Goal: Information Seeking & Learning: Learn about a topic

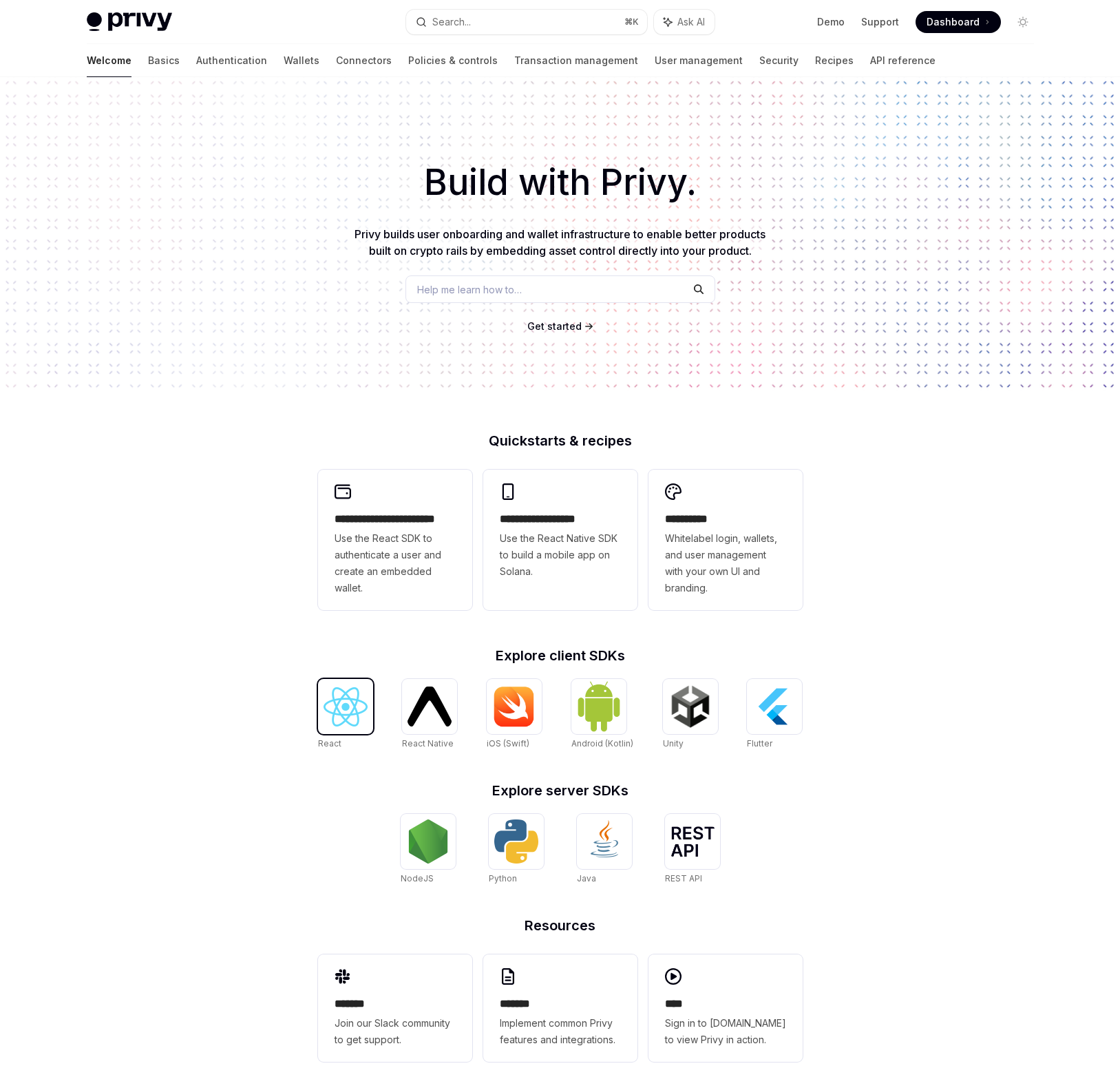
click at [354, 716] on img at bounding box center [345, 707] width 44 height 39
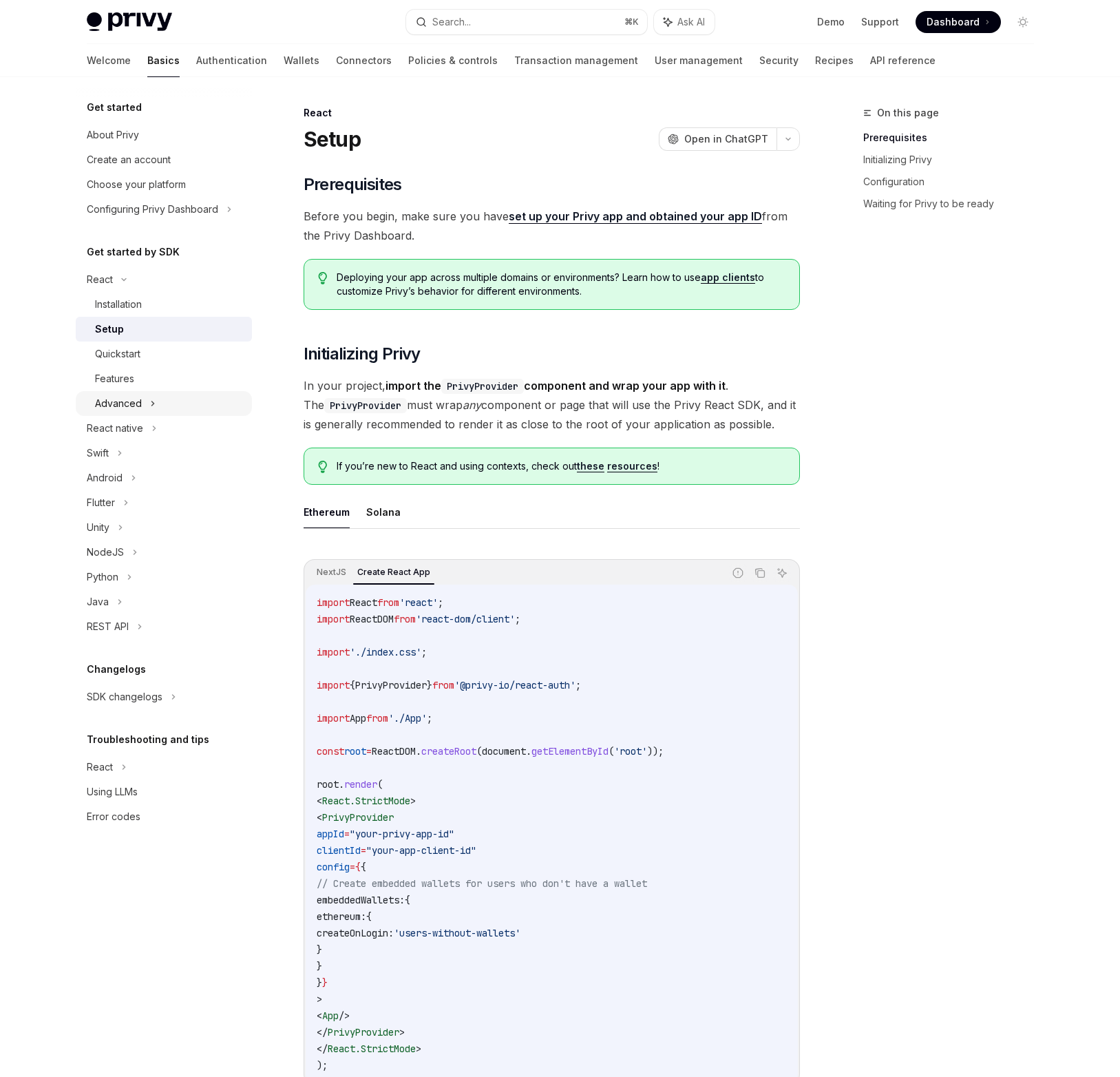
click at [130, 402] on div "Advanced" at bounding box center [119, 404] width 47 height 17
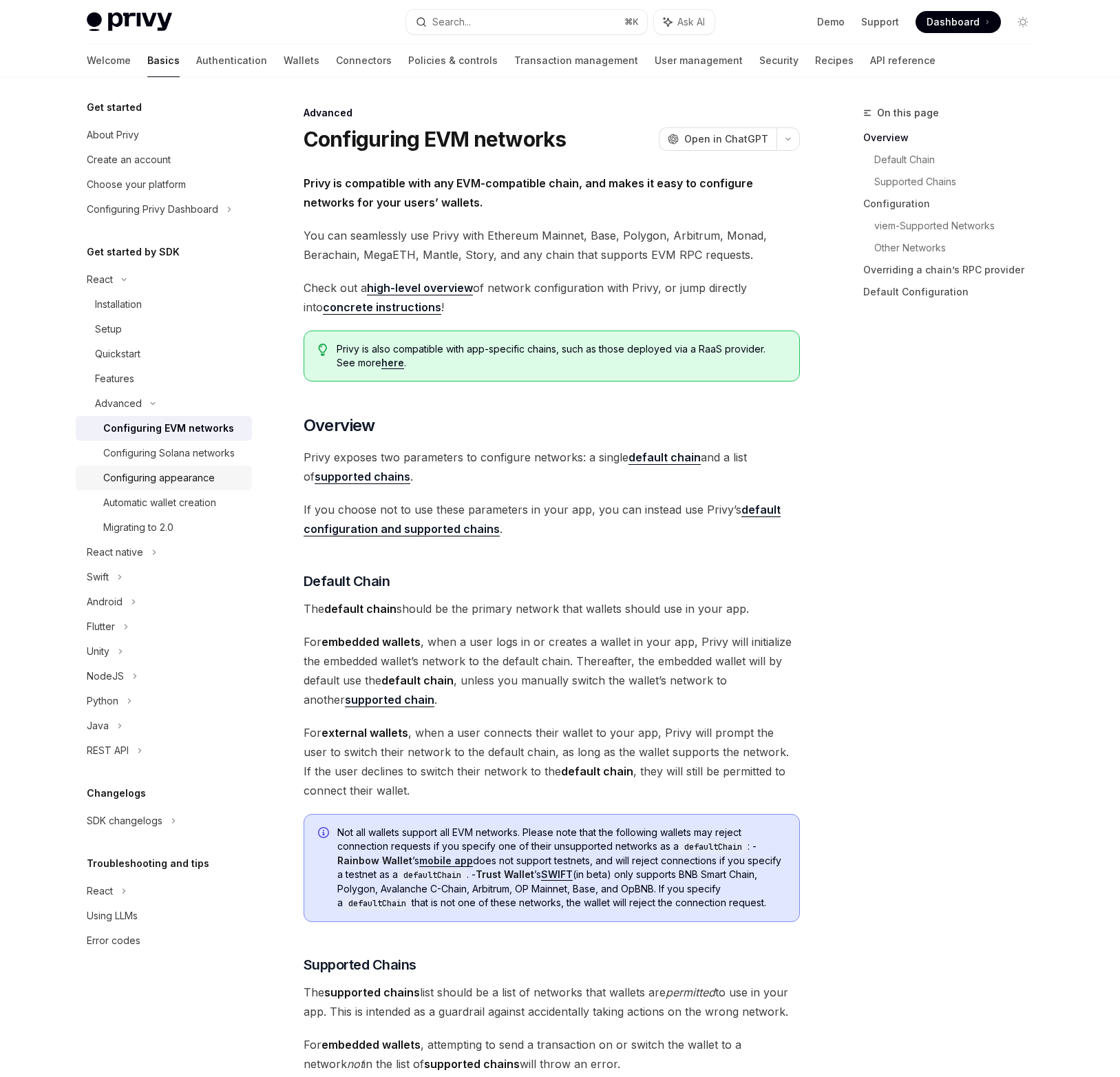
click at [197, 478] on div "Configuring appearance" at bounding box center [159, 478] width 111 height 17
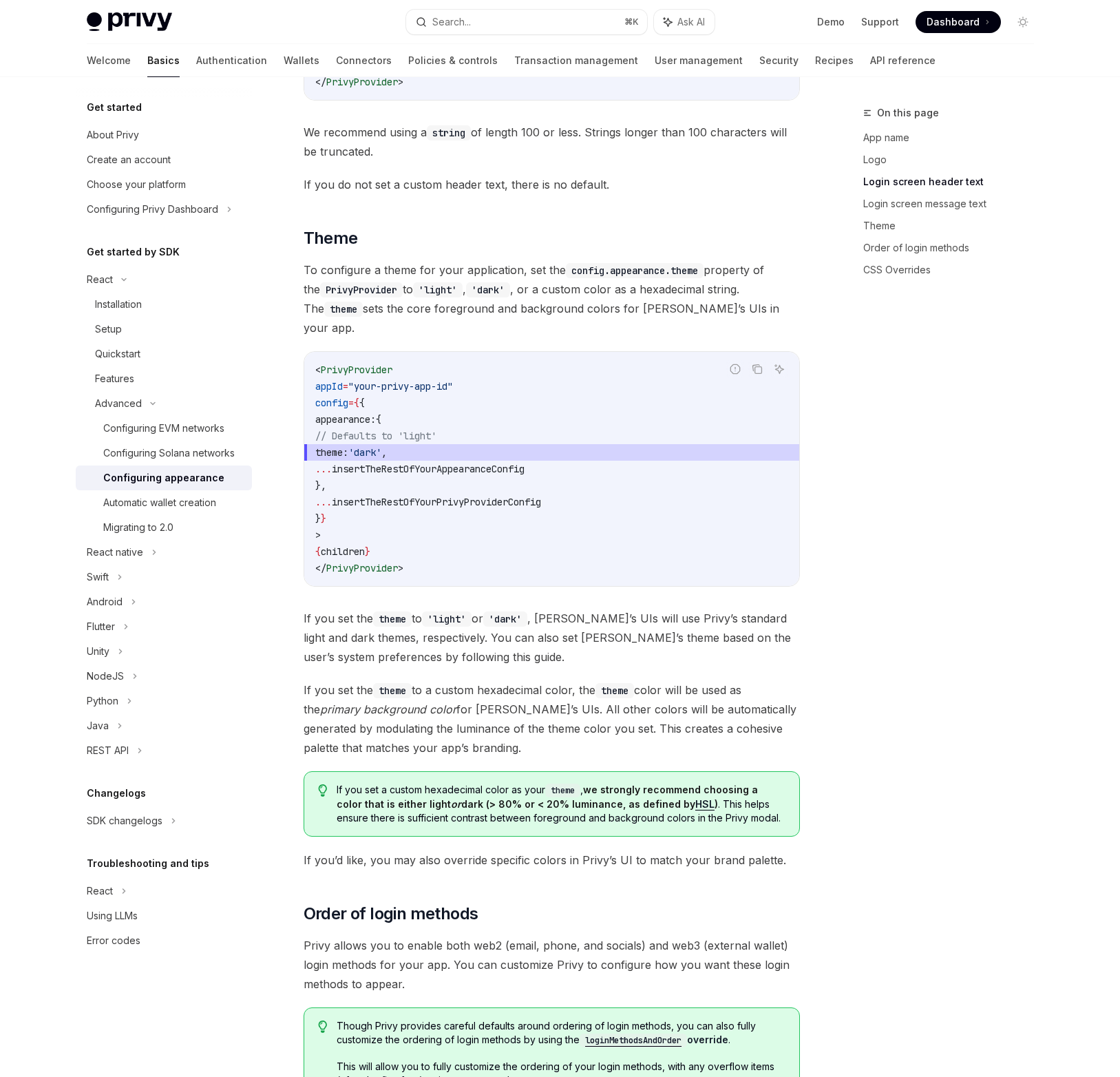
scroll to position [2100, 0]
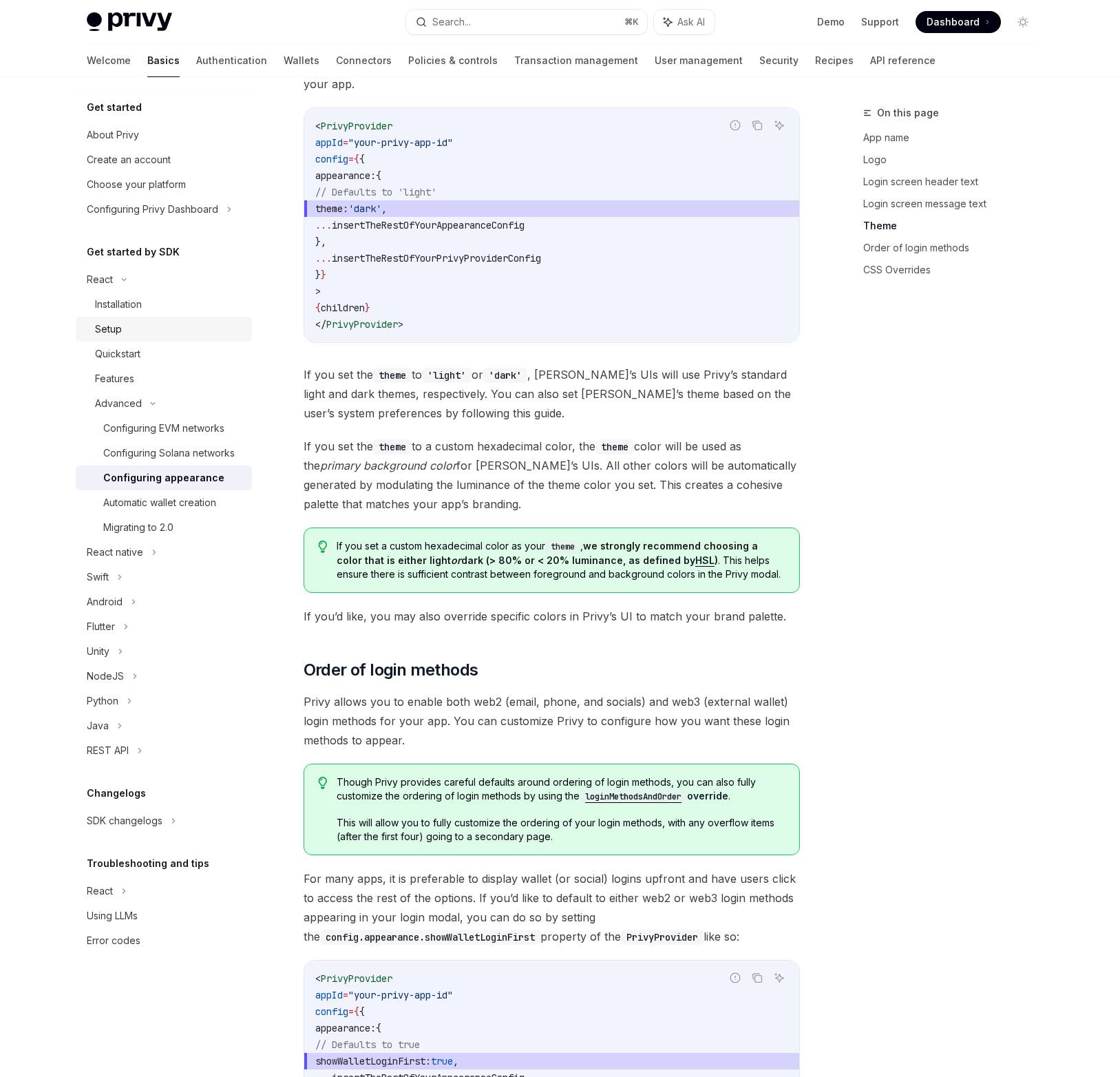
click at [120, 323] on div "Setup" at bounding box center [109, 329] width 27 height 17
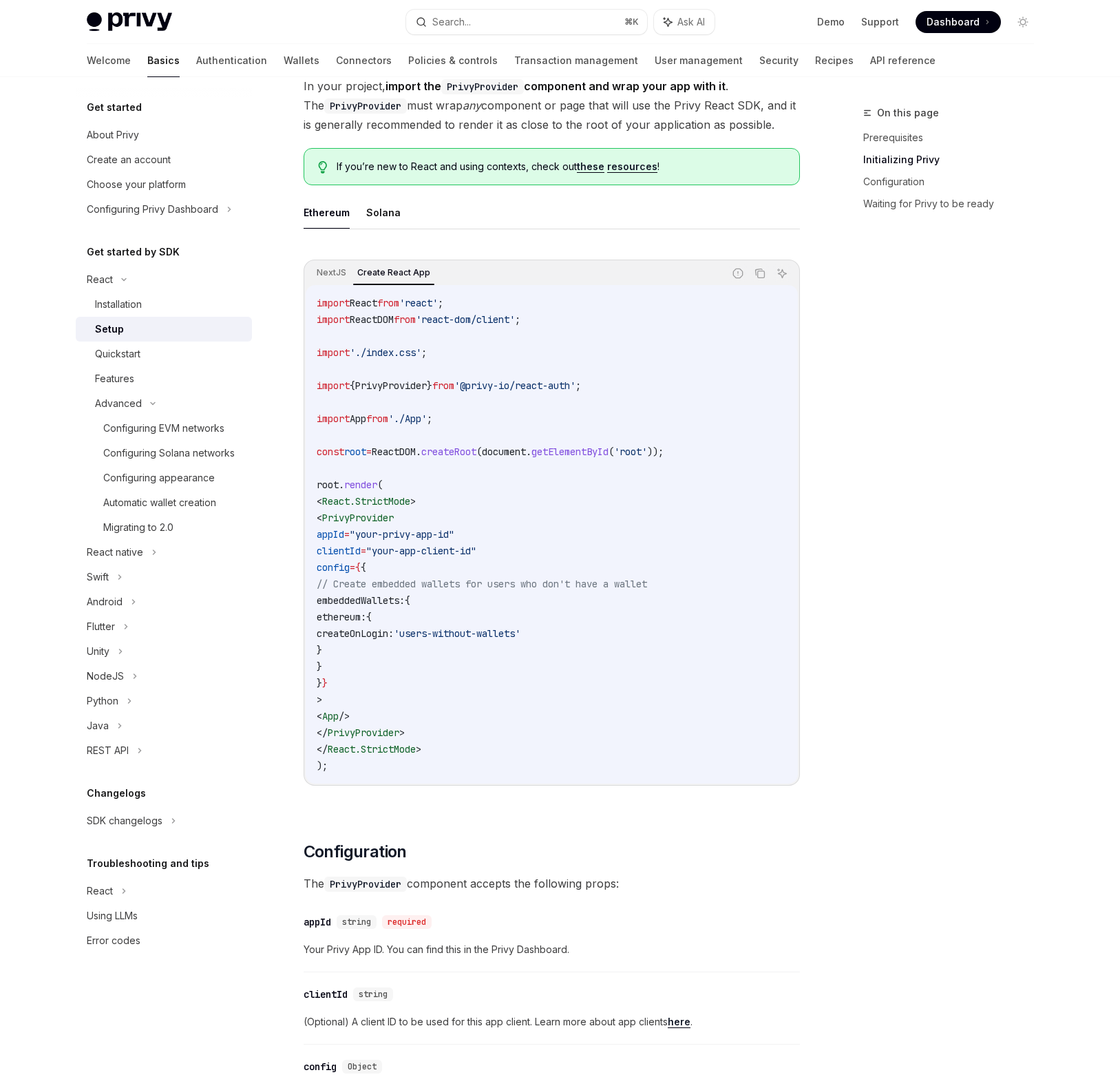
scroll to position [334, 0]
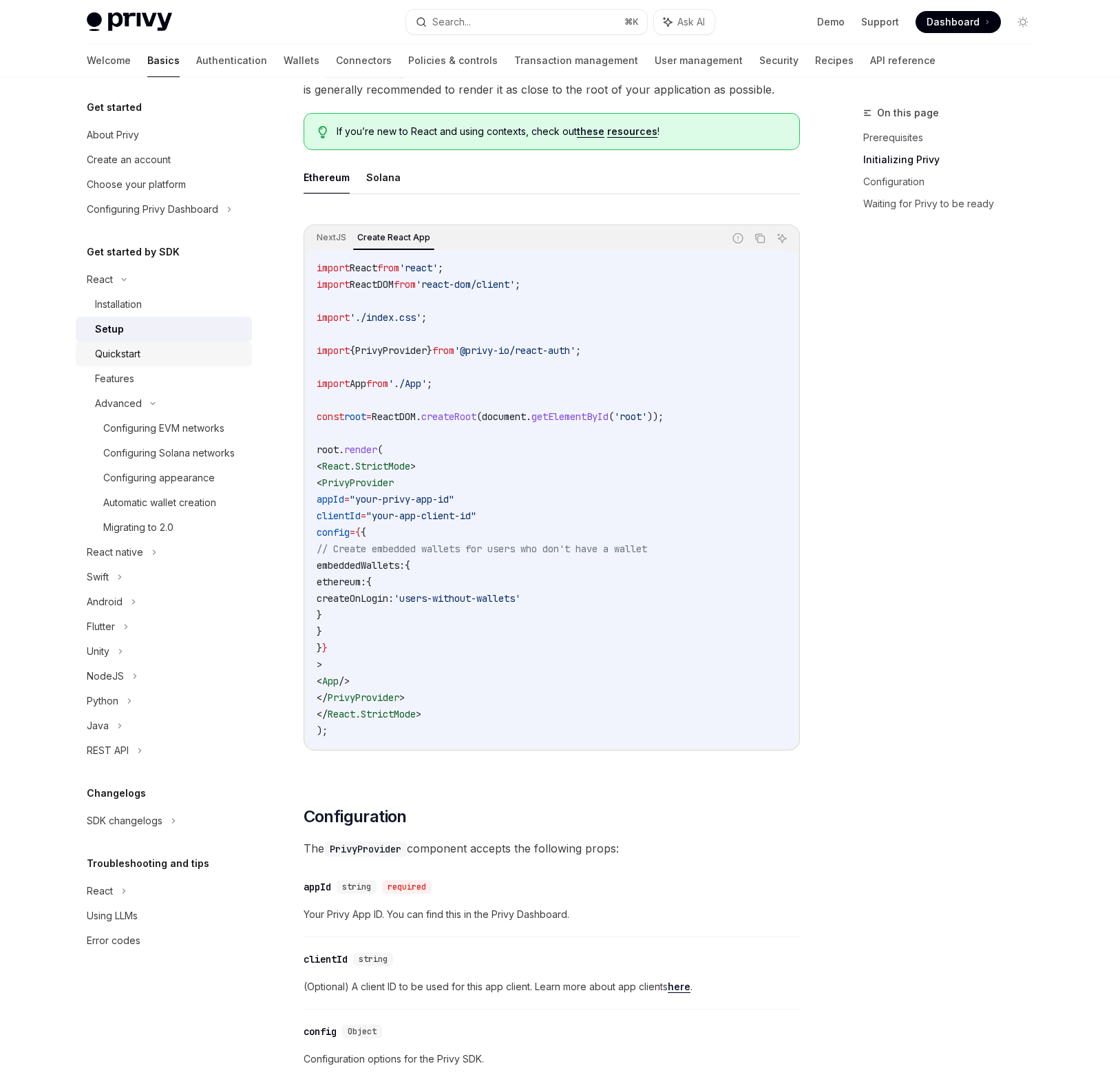
click at [137, 355] on div "Quickstart" at bounding box center [118, 355] width 45 height 17
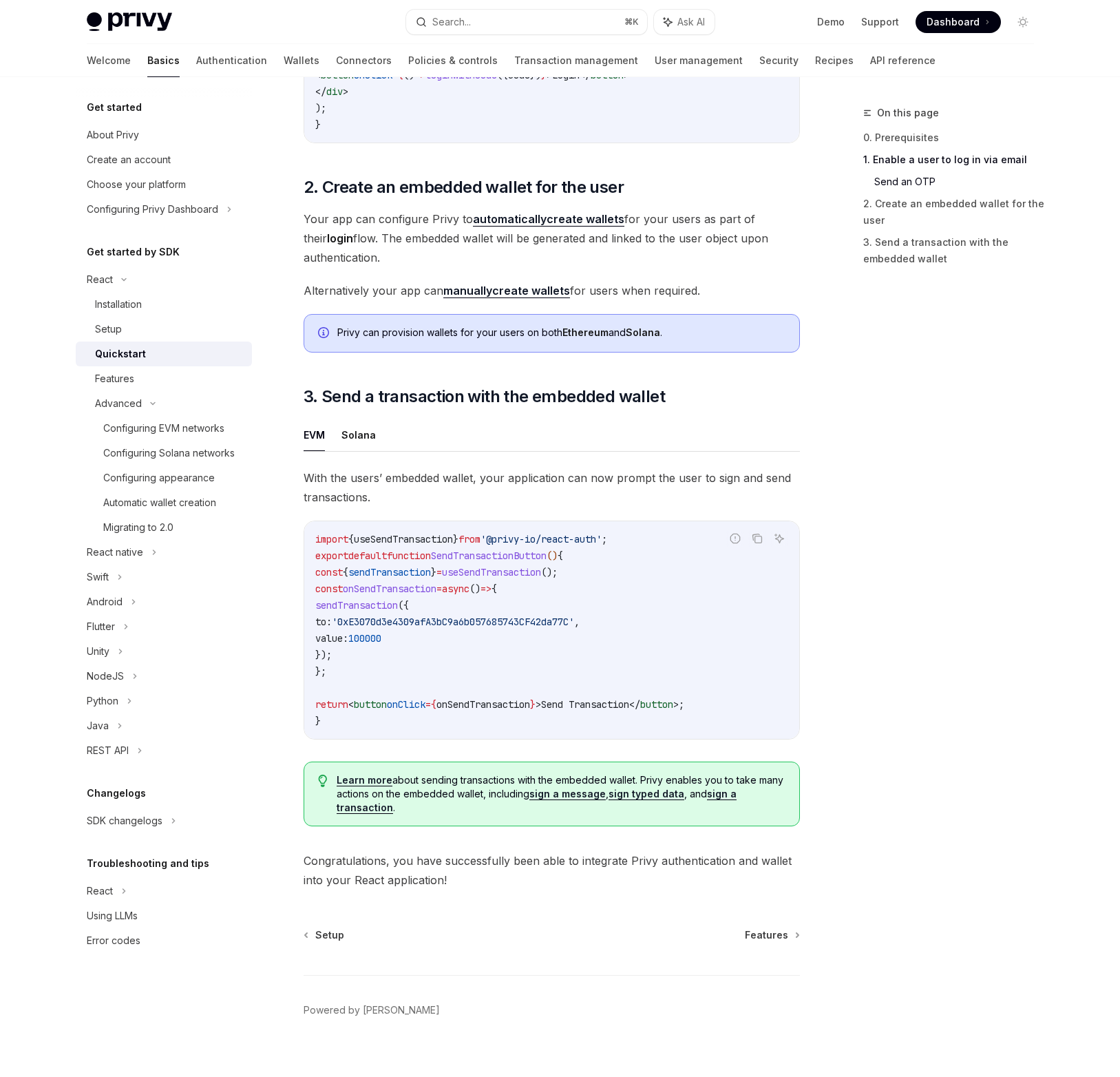
scroll to position [925, 0]
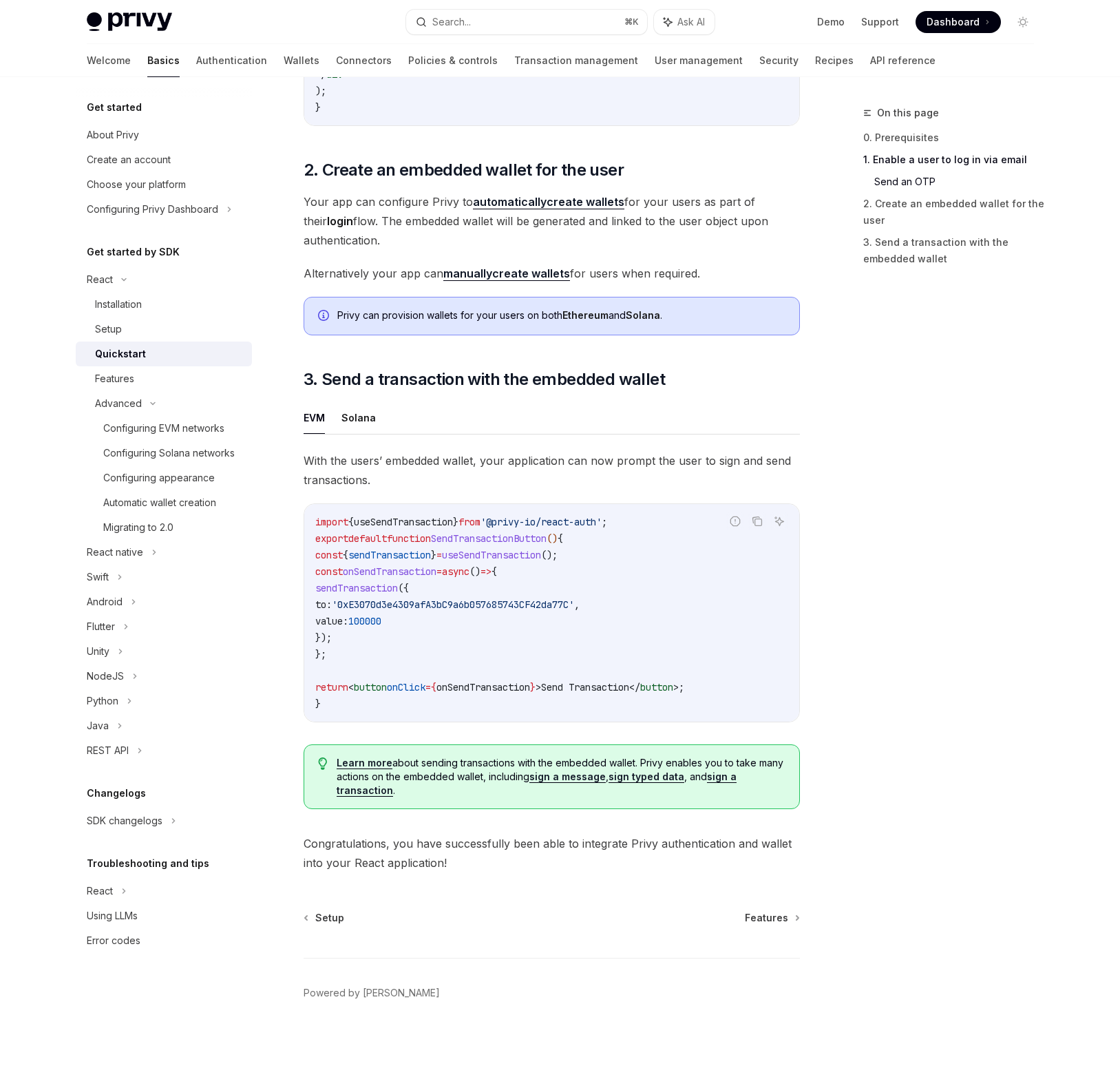
type textarea "*"
